Goal: Navigation & Orientation: Understand site structure

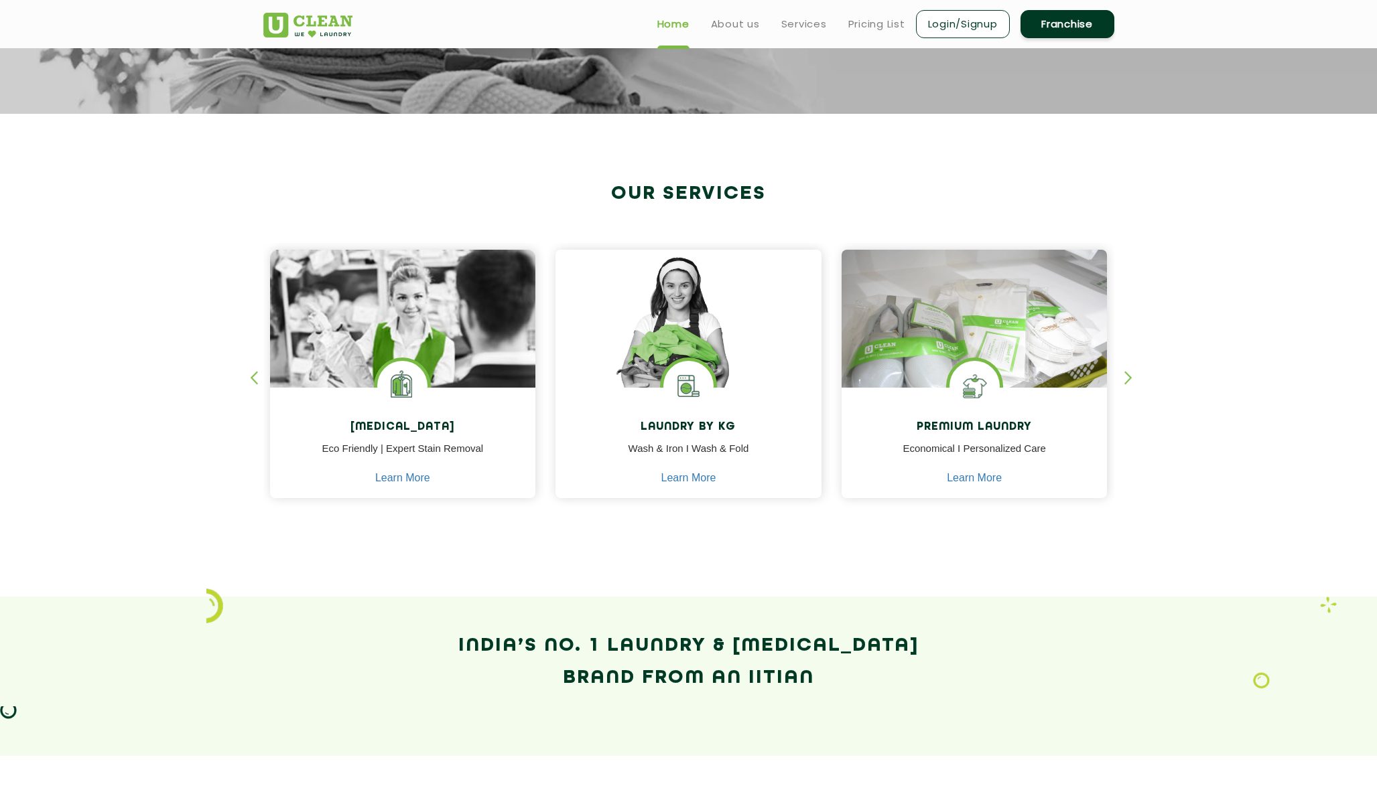
scroll to position [240, 0]
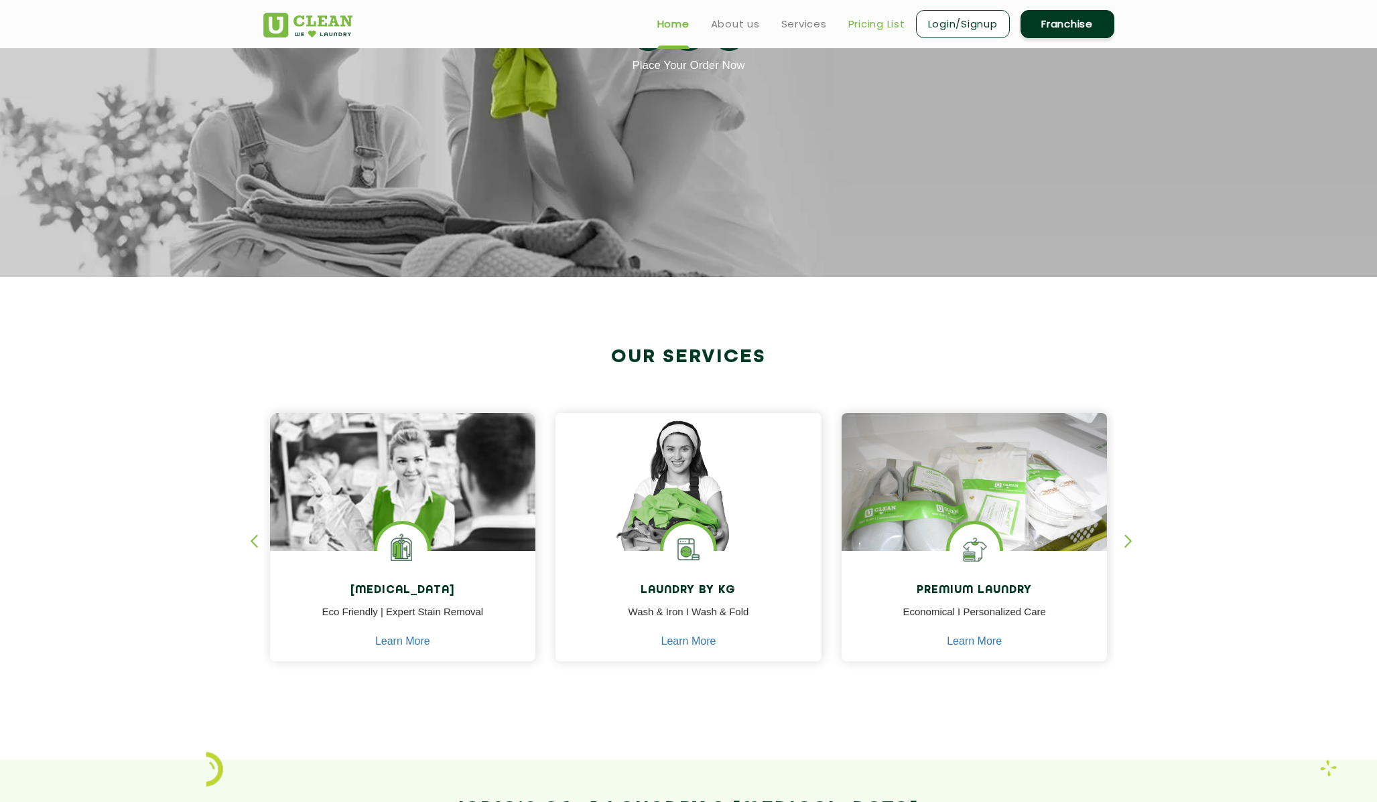
click at [866, 23] on link "Pricing List" at bounding box center [876, 24] width 57 height 16
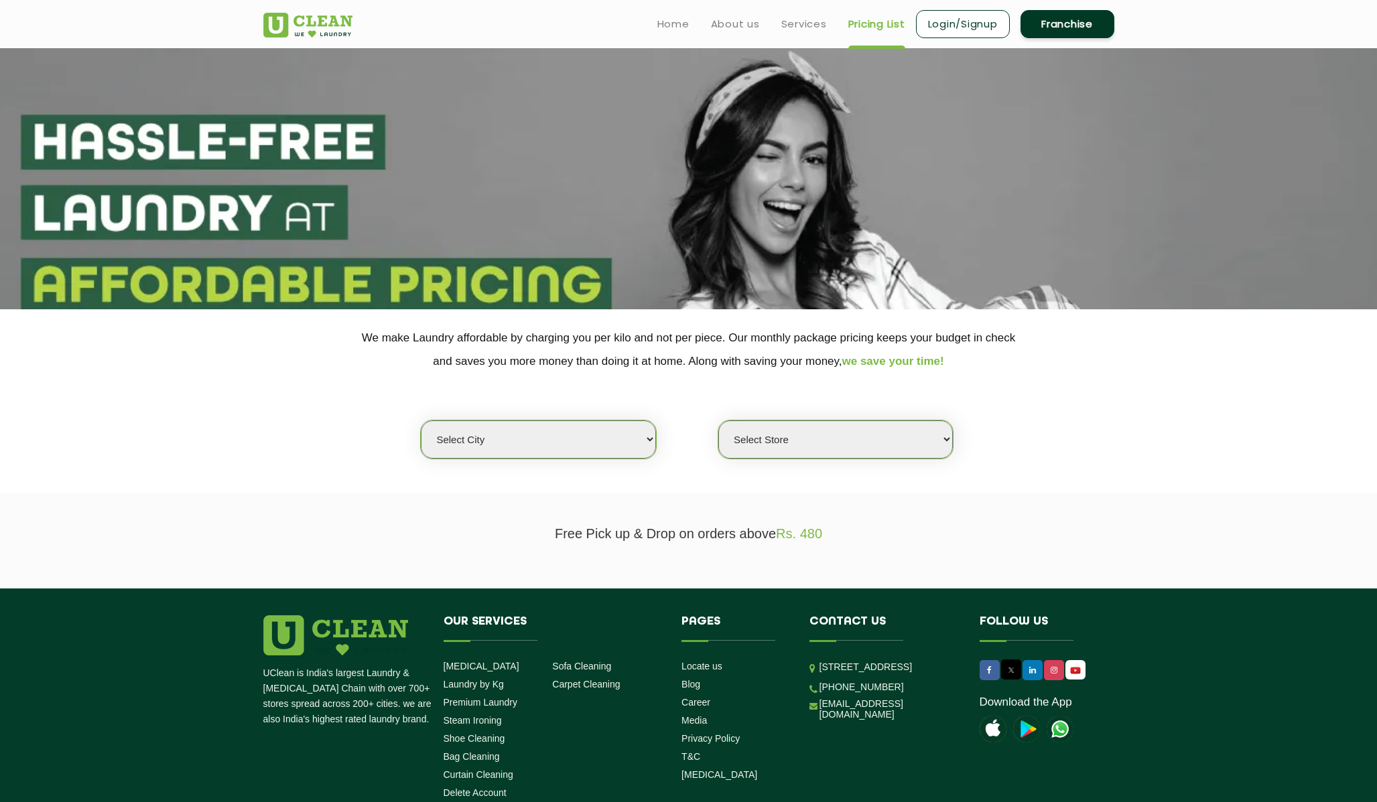
click at [559, 439] on select "Select city [GEOGRAPHIC_DATA] [GEOGRAPHIC_DATA] [GEOGRAPHIC_DATA] [GEOGRAPHIC_D…" at bounding box center [538, 440] width 234 height 38
select select "8"
click at [421, 421] on select "Select city [GEOGRAPHIC_DATA] [GEOGRAPHIC_DATA] [GEOGRAPHIC_DATA] [GEOGRAPHIC_D…" at bounding box center [538, 440] width 234 height 38
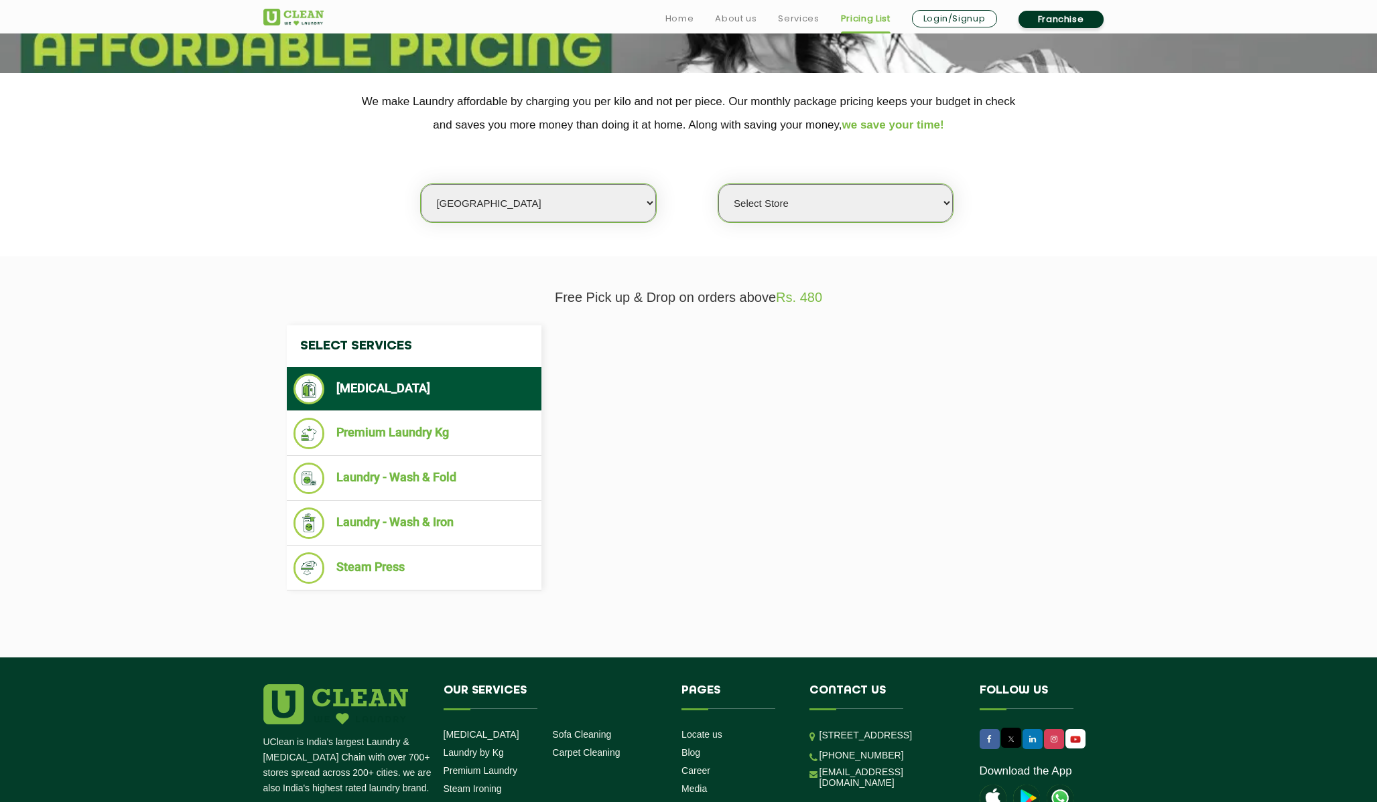
scroll to position [327, 0]
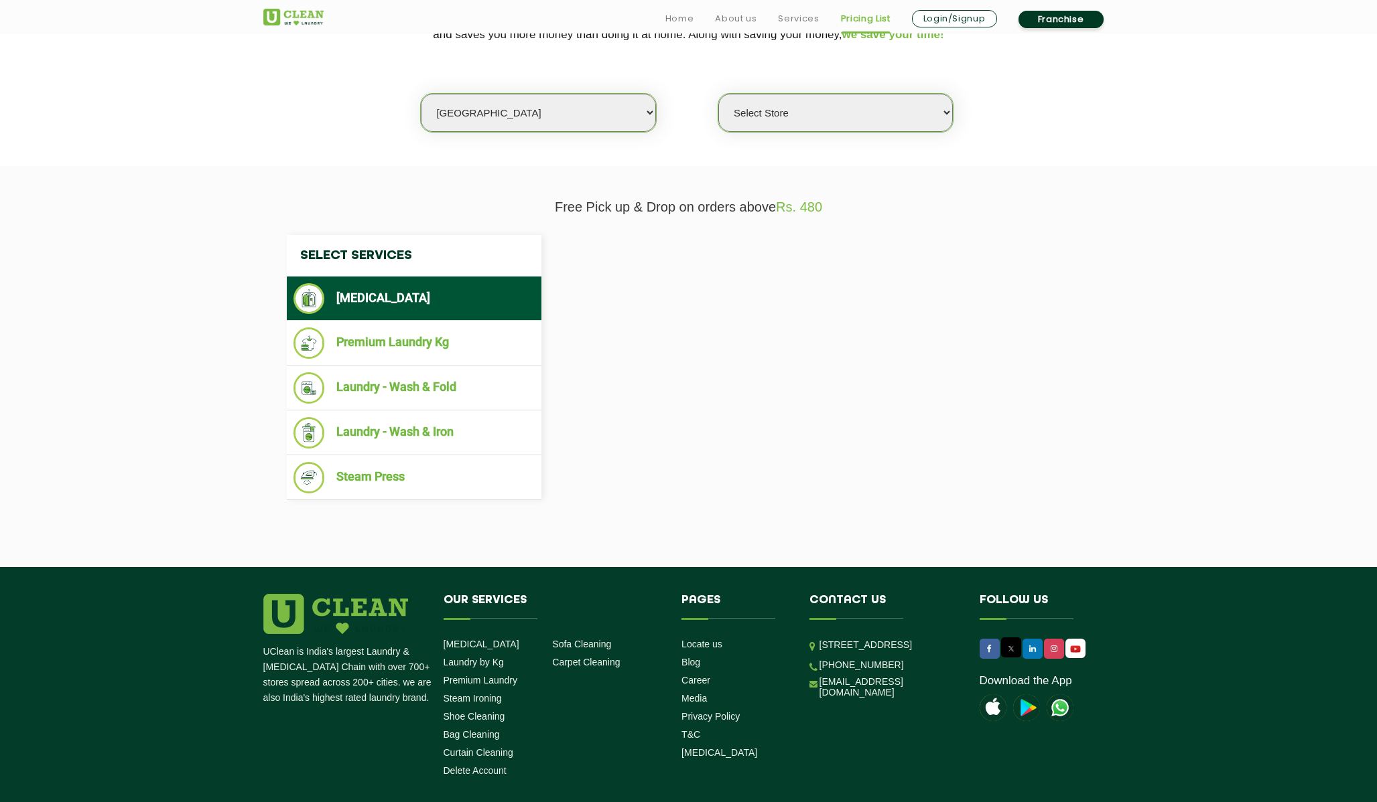
select select "0"
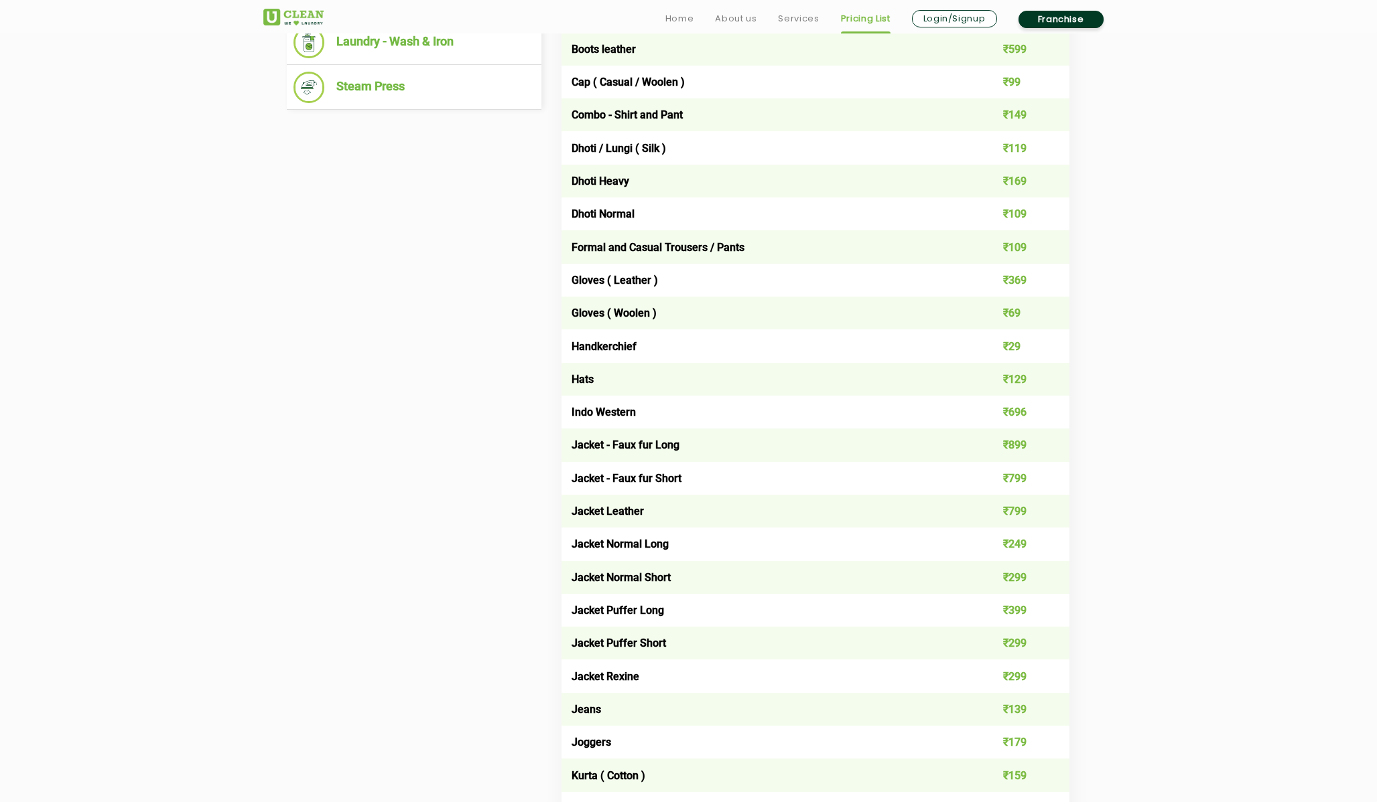
scroll to position [788, 0]
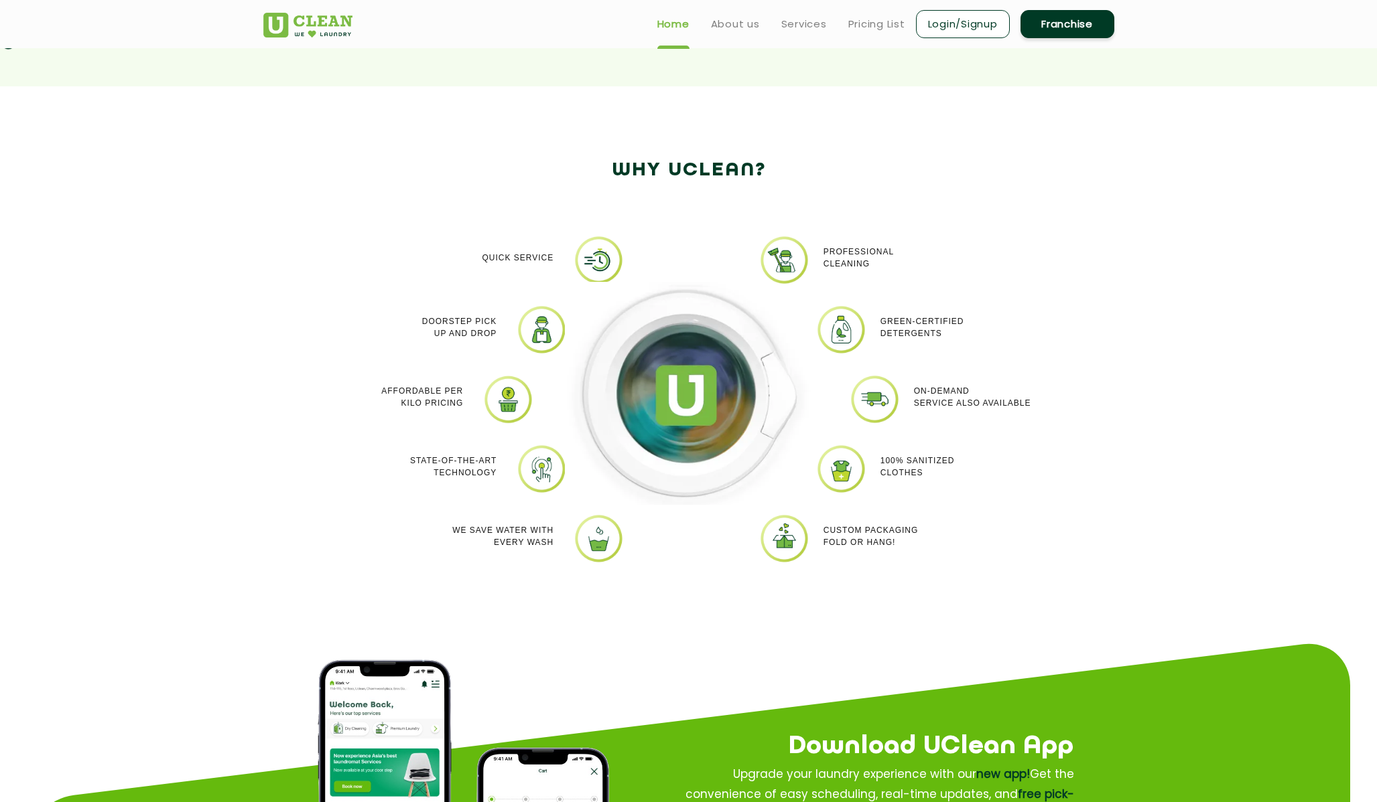
scroll to position [240, 0]
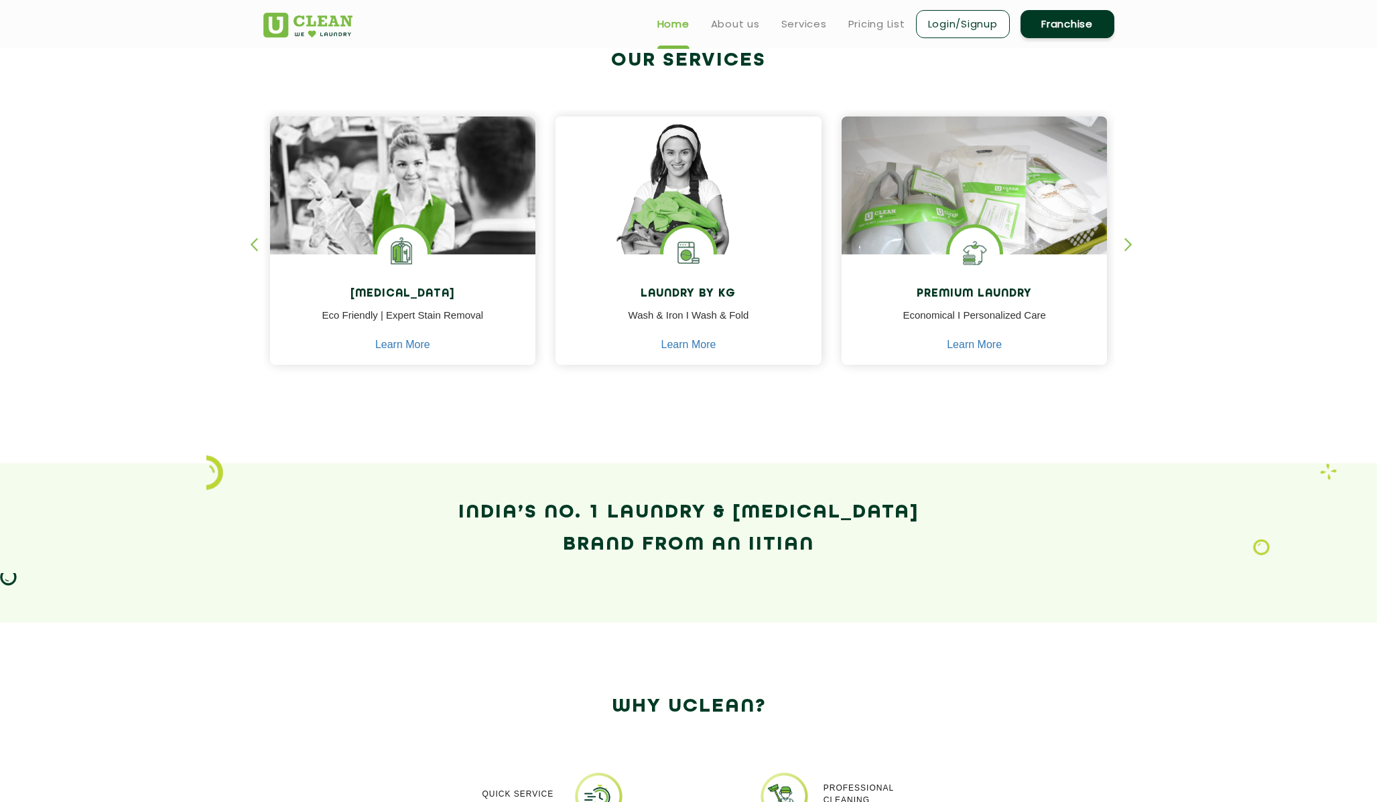
scroll to position [536, 0]
click at [251, 246] on div "button" at bounding box center [260, 256] width 20 height 37
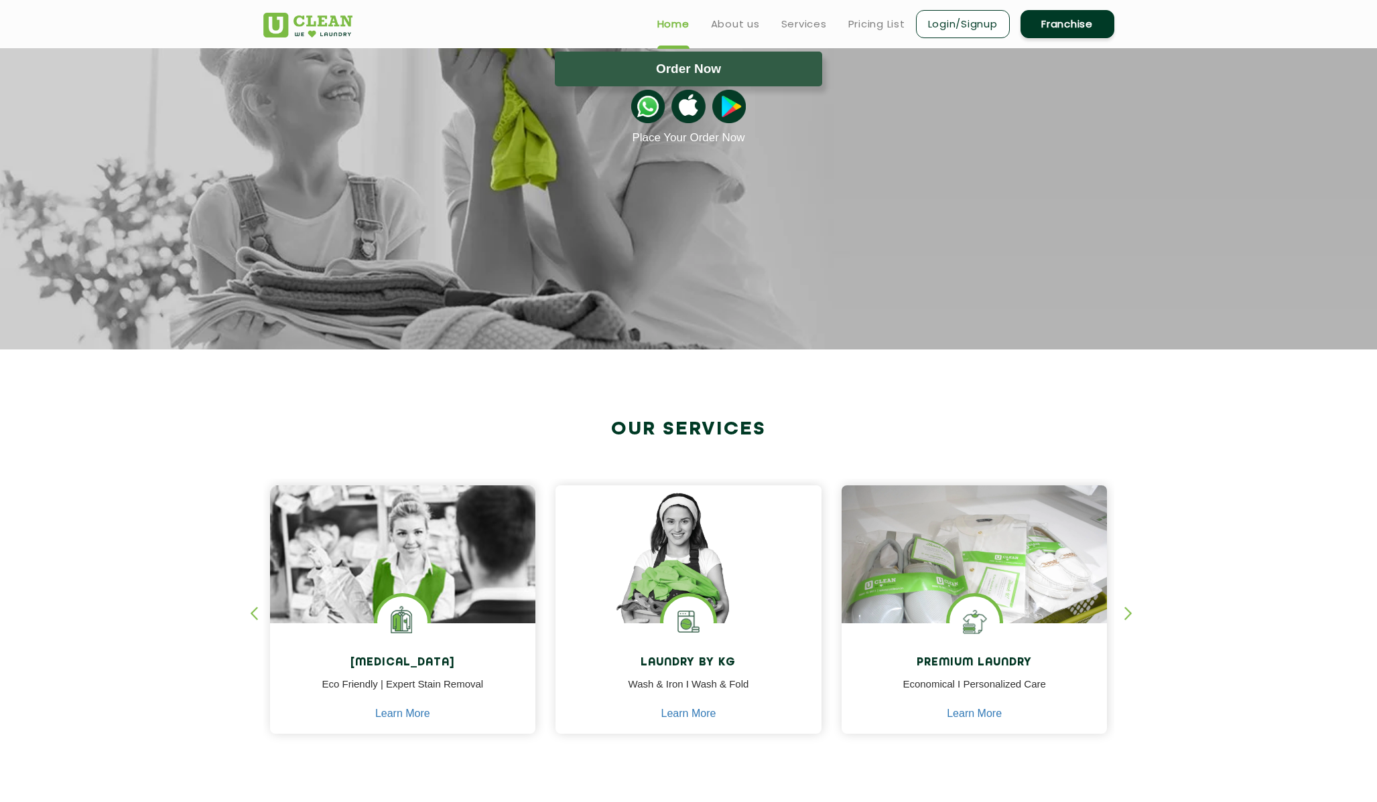
scroll to position [0, 0]
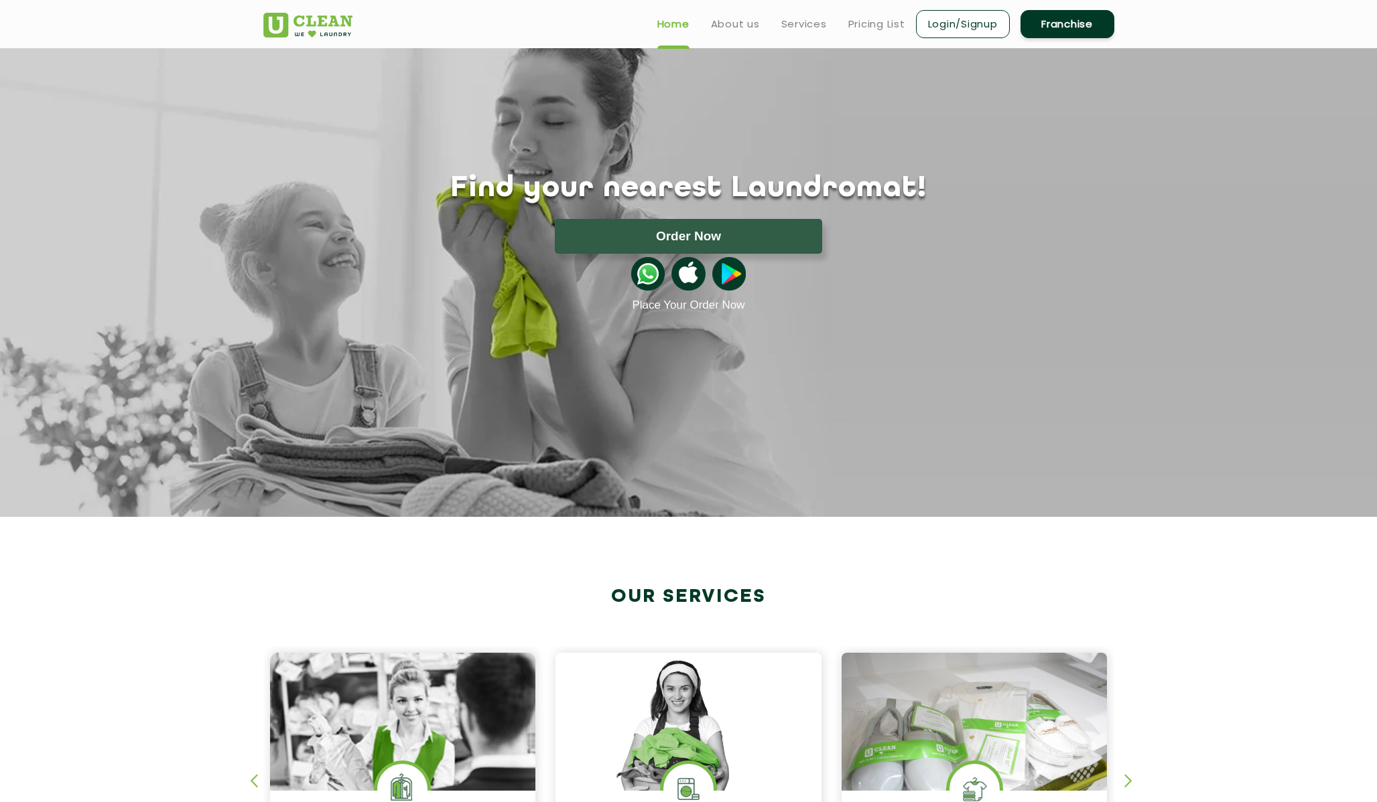
click at [1108, 25] on link "Franchise" at bounding box center [1067, 24] width 94 height 28
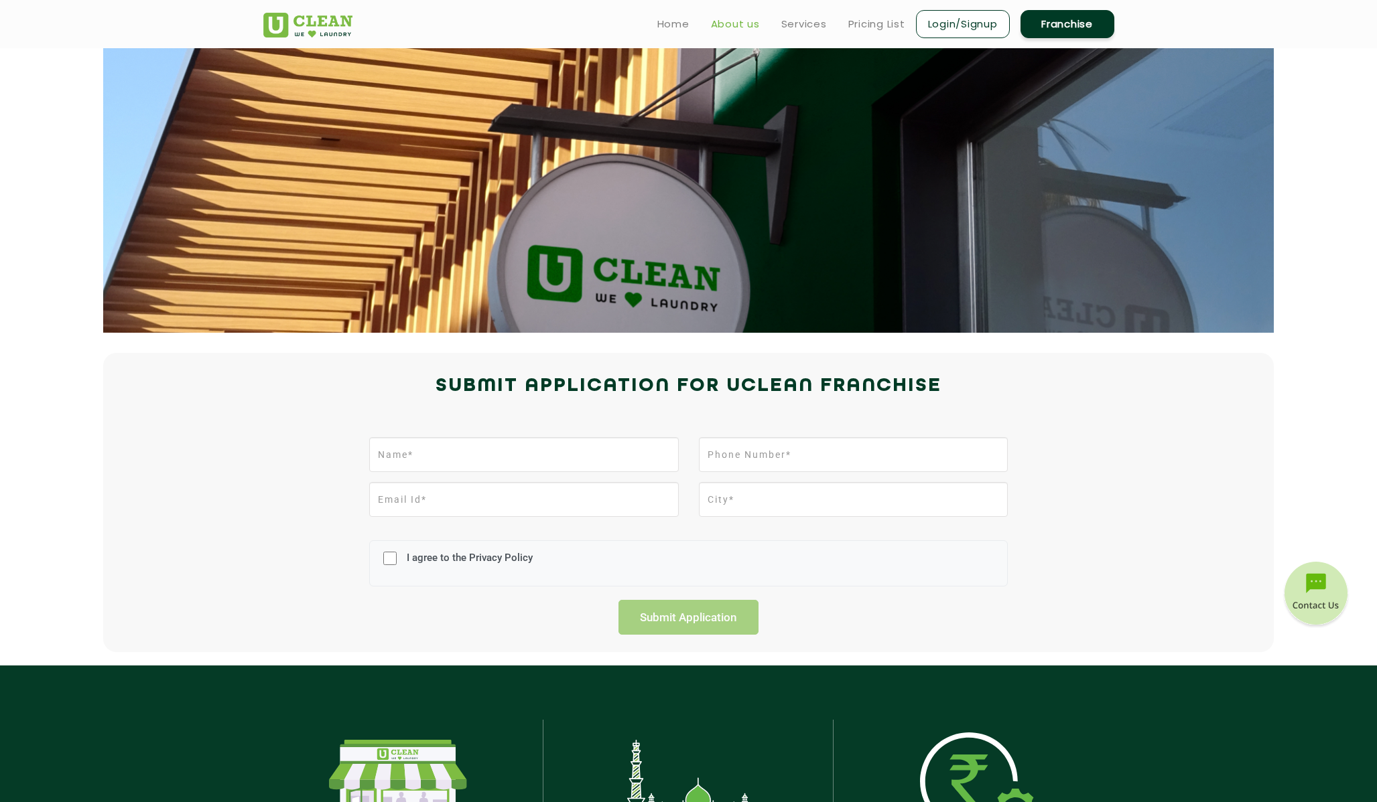
click at [745, 29] on link "About us" at bounding box center [735, 24] width 49 height 16
